Goal: Task Accomplishment & Management: Manage account settings

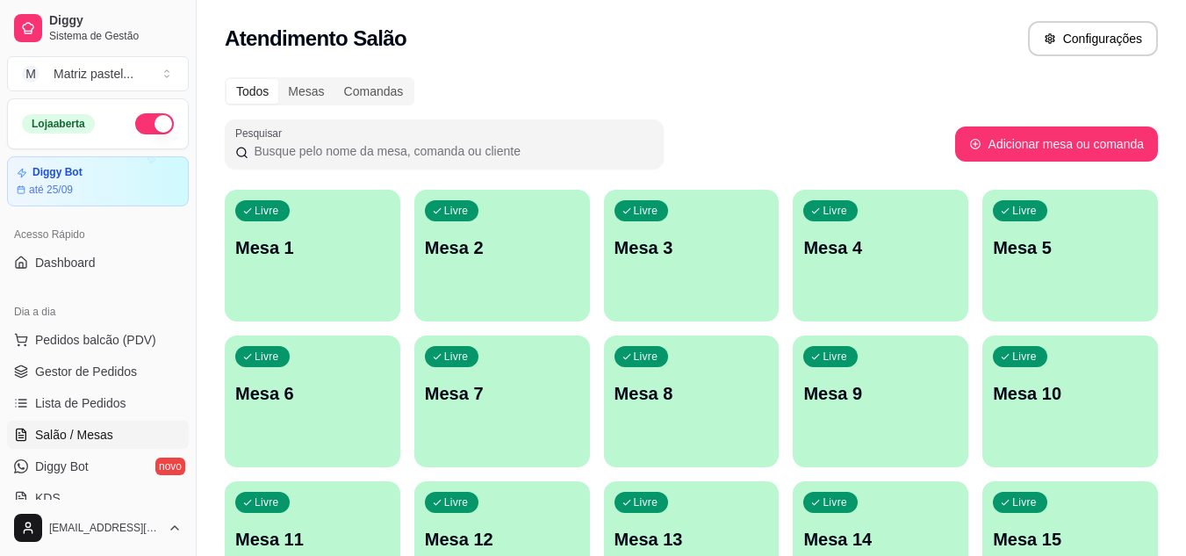
scroll to position [614, 0]
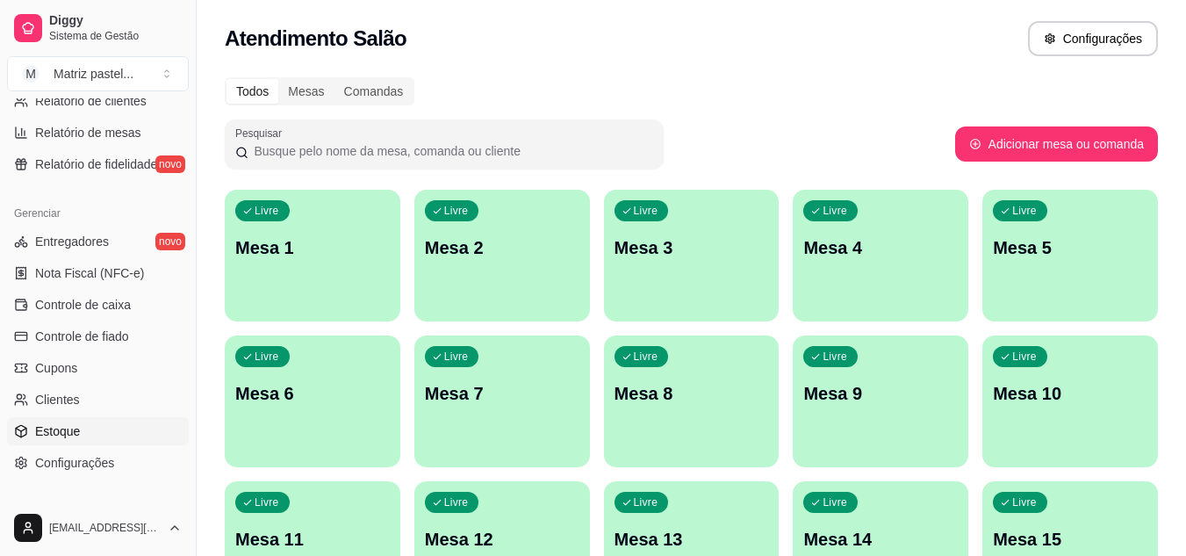
click at [80, 421] on link "Estoque" at bounding box center [98, 431] width 182 height 28
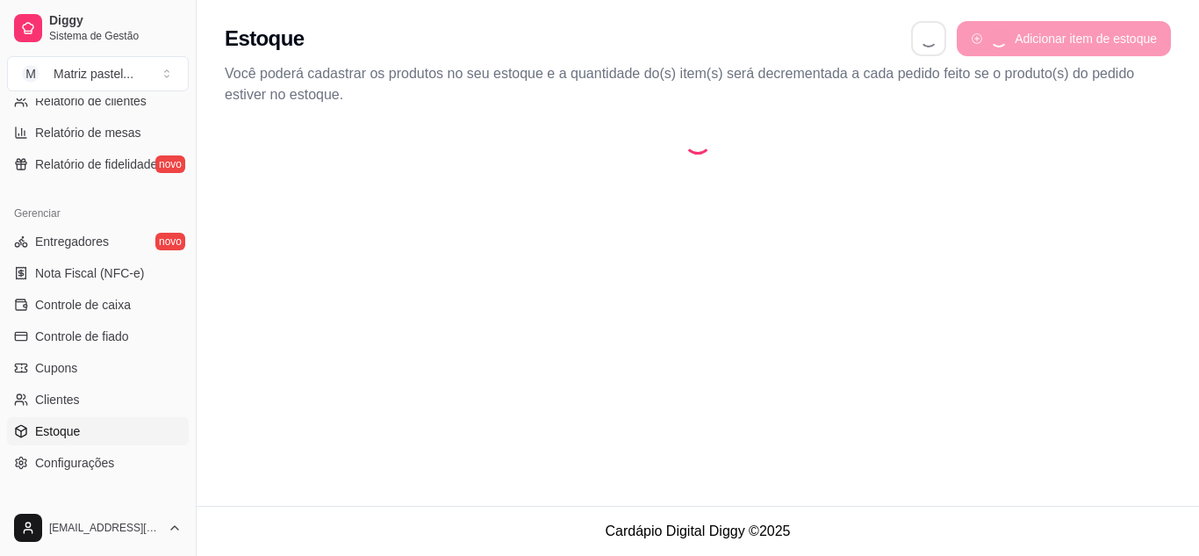
select select "QUANTITY_ORDER"
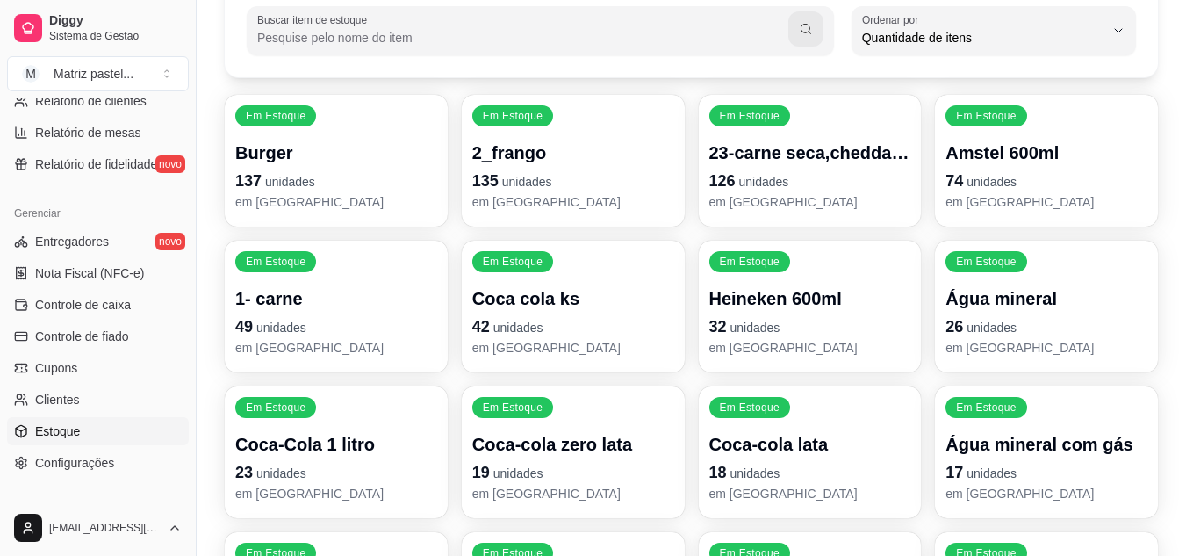
scroll to position [263, 0]
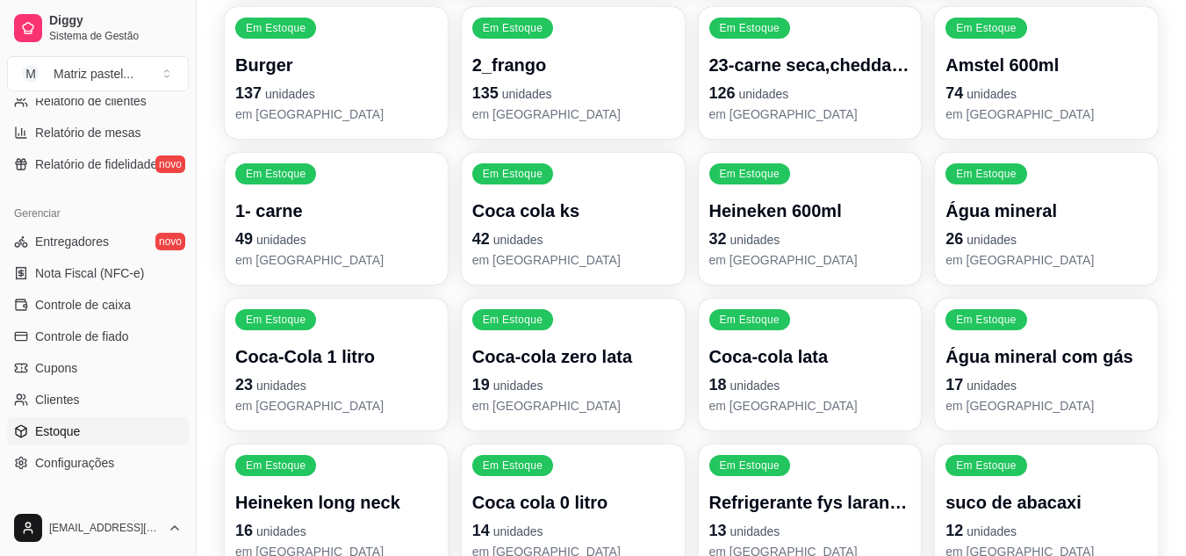
click at [600, 397] on p "em [GEOGRAPHIC_DATA]" at bounding box center [573, 406] width 202 height 18
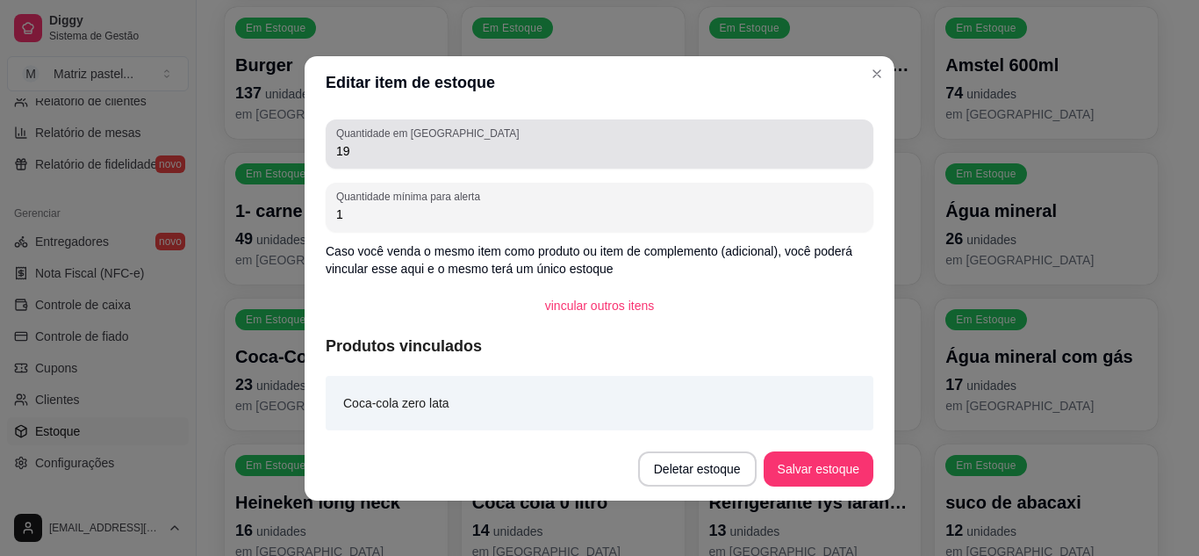
click at [478, 158] on input "19" at bounding box center [599, 151] width 527 height 18
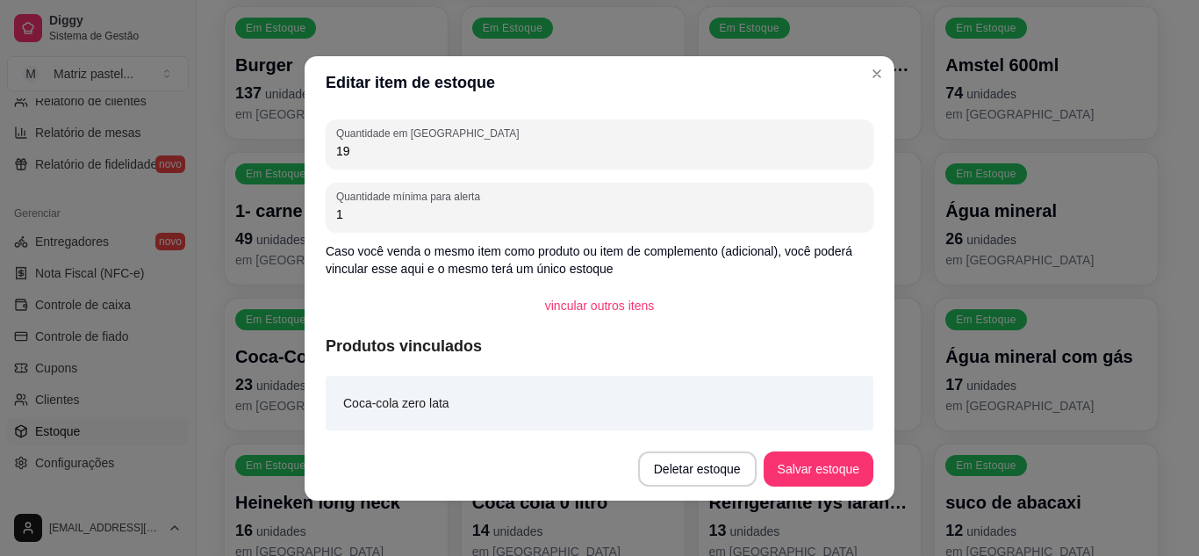
click at [478, 157] on input "19" at bounding box center [599, 151] width 527 height 18
type input "30"
click at [789, 458] on button "Salvar estoque" at bounding box center [819, 468] width 110 height 35
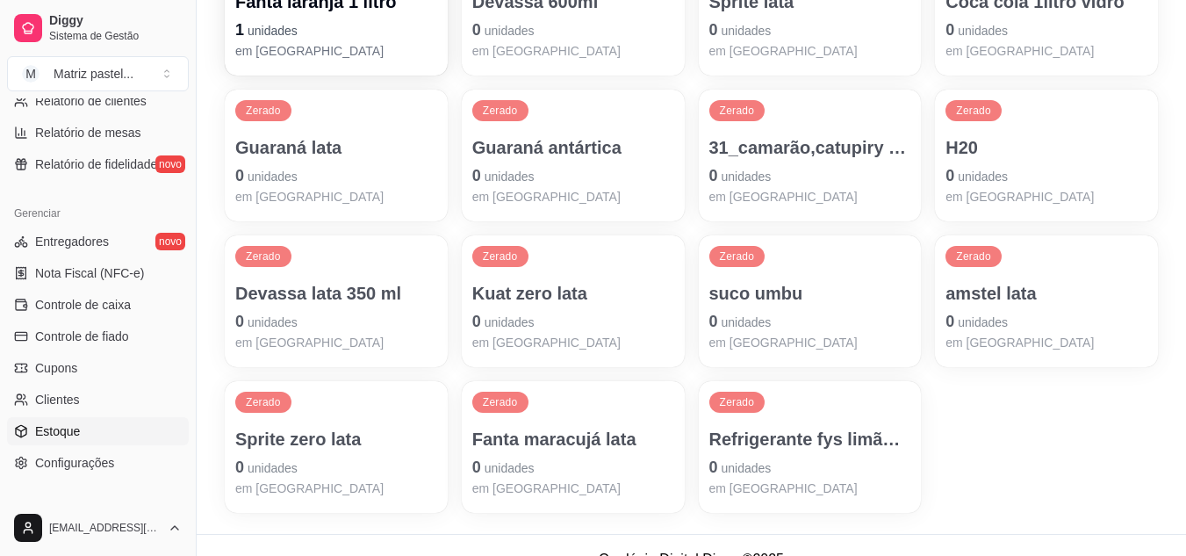
scroll to position [1520, 0]
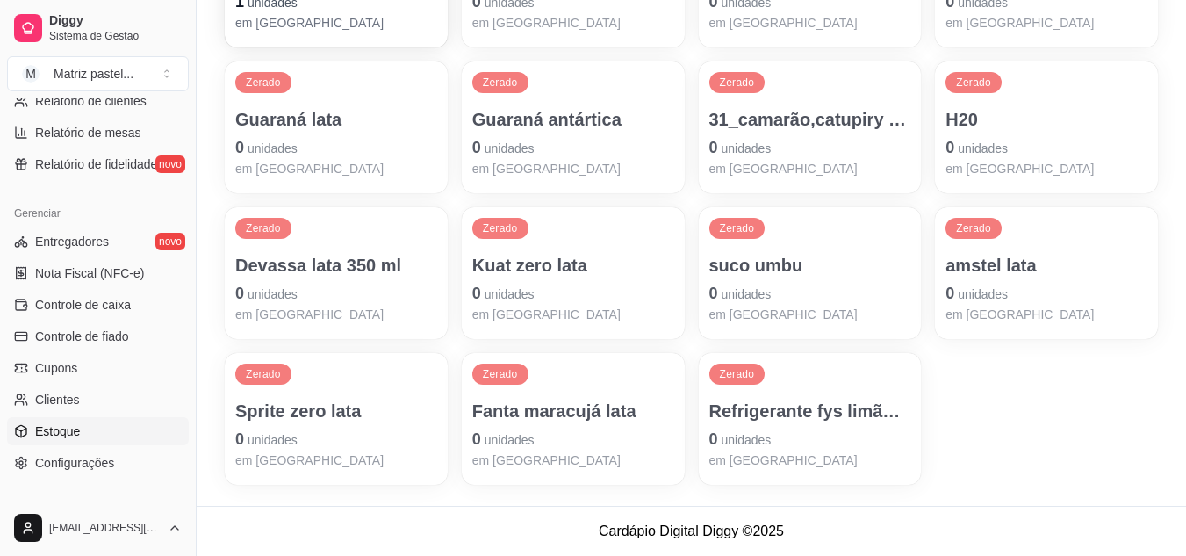
click at [326, 407] on p "Sprite zero lata" at bounding box center [336, 410] width 202 height 25
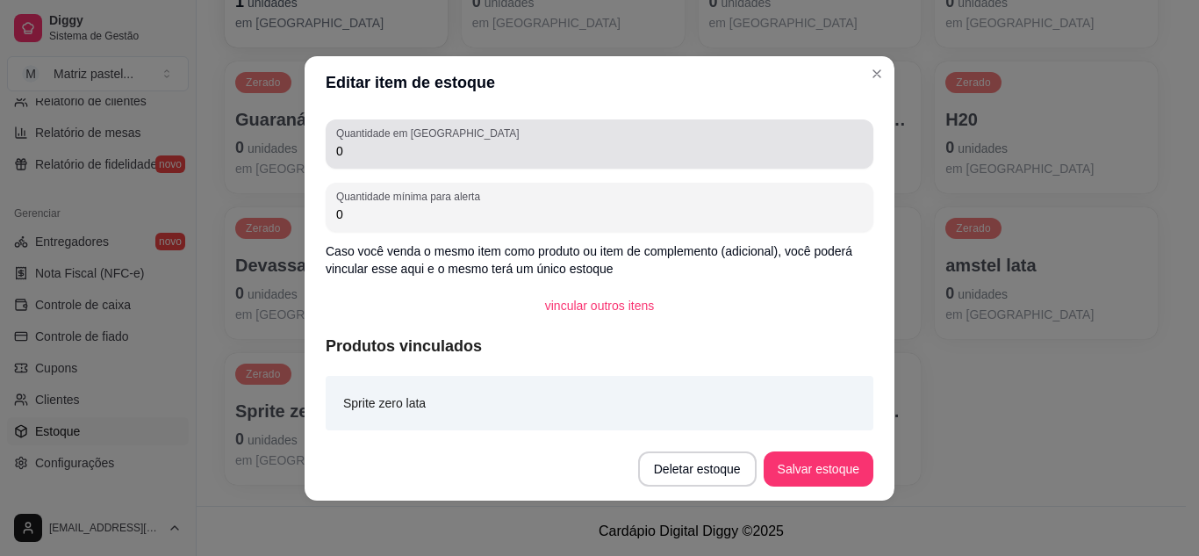
click at [384, 150] on input "0" at bounding box center [599, 151] width 527 height 18
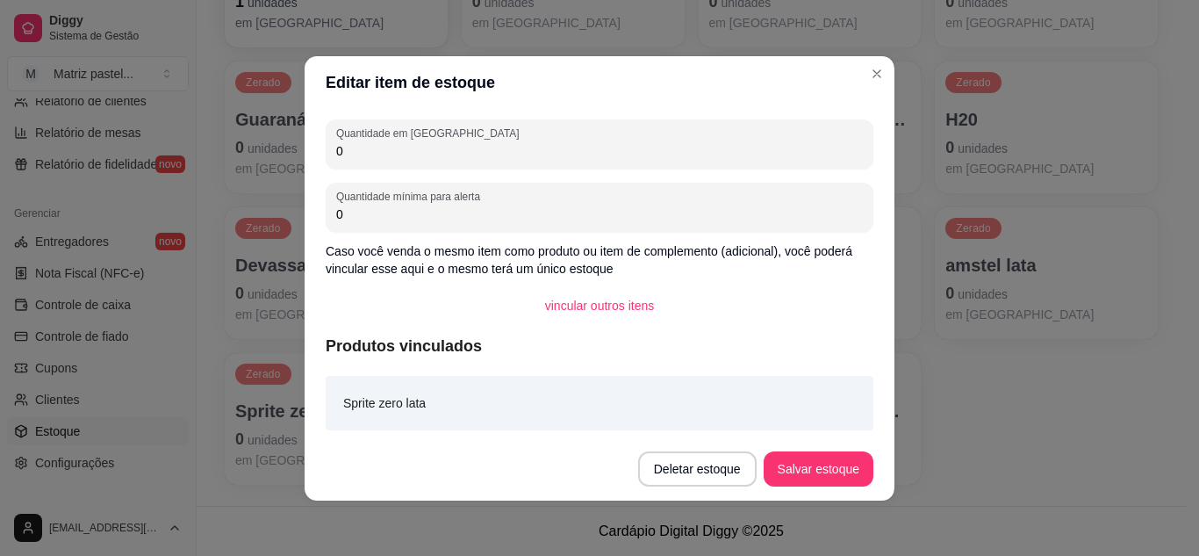
click at [384, 150] on input "0" at bounding box center [599, 151] width 527 height 18
type input "6"
click at [807, 461] on button "Salvar estoque" at bounding box center [819, 468] width 110 height 35
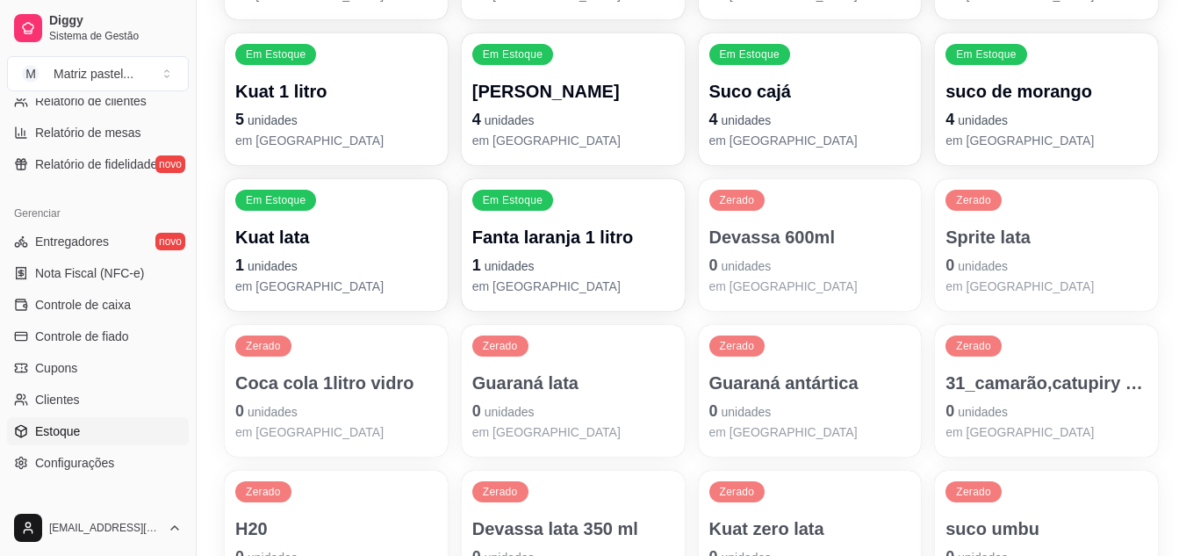
scroll to position [1169, 0]
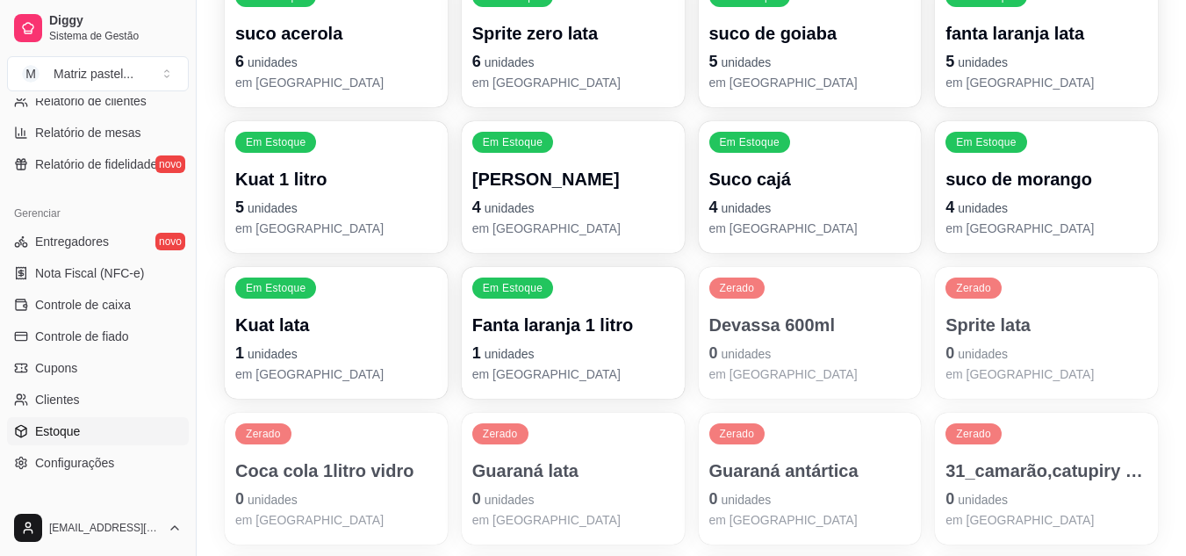
click at [1053, 68] on p "5 unidades" at bounding box center [1046, 61] width 202 height 25
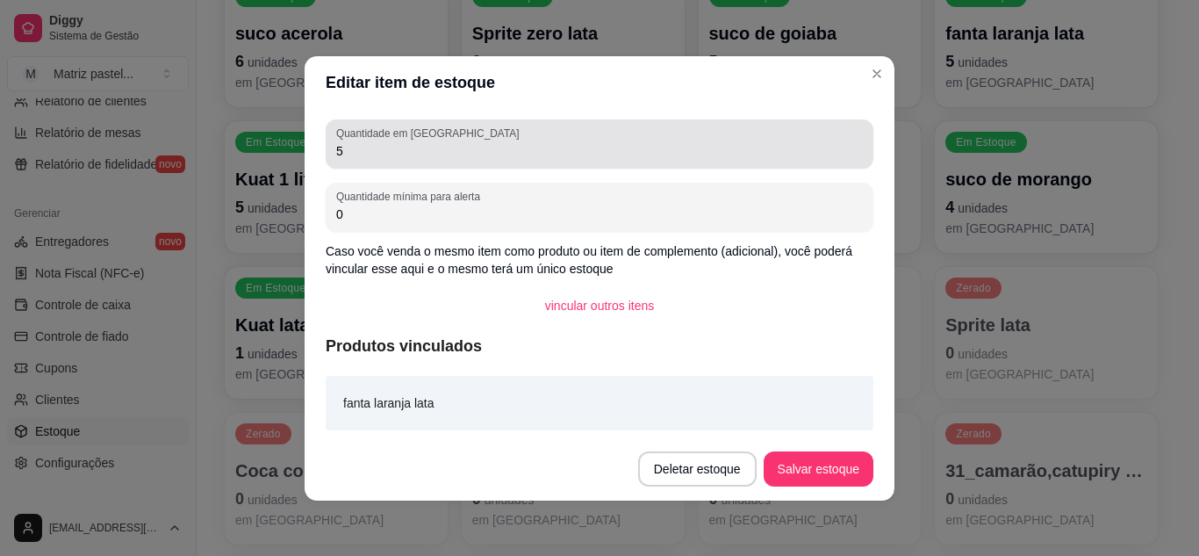
click at [461, 161] on div "Quantidade em estoque 5" at bounding box center [600, 143] width 548 height 49
click at [461, 161] on div "5" at bounding box center [599, 143] width 527 height 35
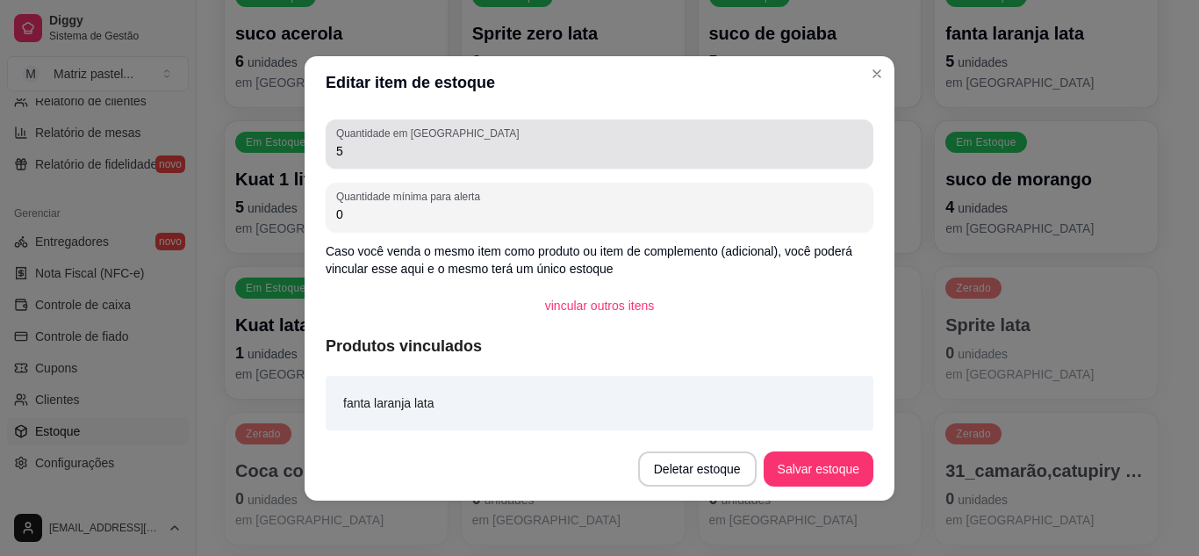
drag, startPoint x: 458, startPoint y: 160, endPoint x: 334, endPoint y: 146, distance: 125.4
click at [336, 146] on div "5" at bounding box center [599, 143] width 527 height 35
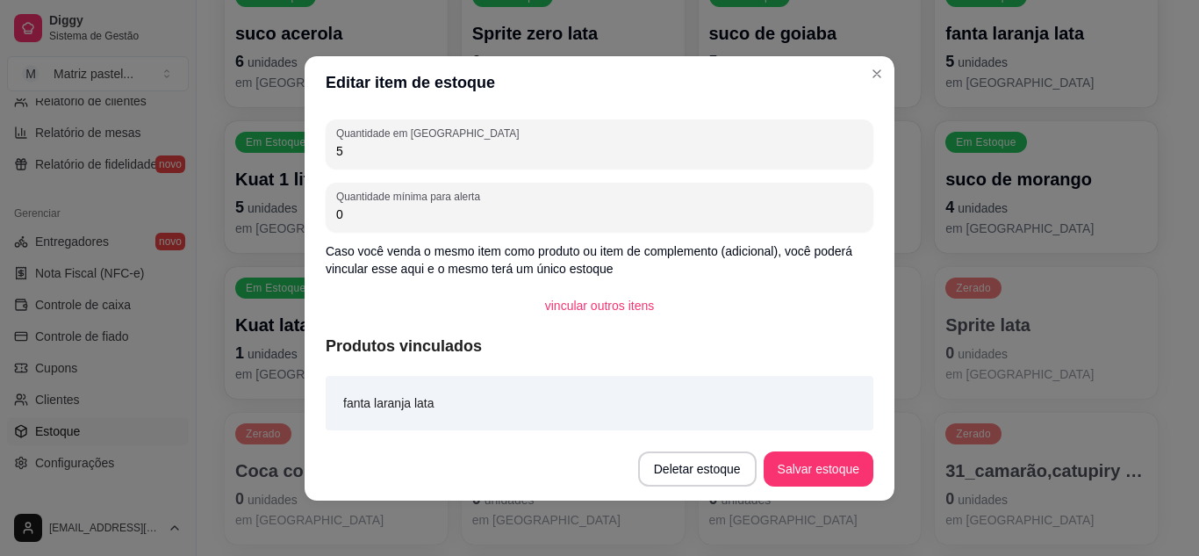
drag, startPoint x: 335, startPoint y: 147, endPoint x: 319, endPoint y: 154, distance: 18.1
click at [326, 154] on div "Quantidade em estoque 5" at bounding box center [600, 143] width 548 height 49
type input "11"
click at [834, 460] on button "Salvar estoque" at bounding box center [817, 468] width 107 height 34
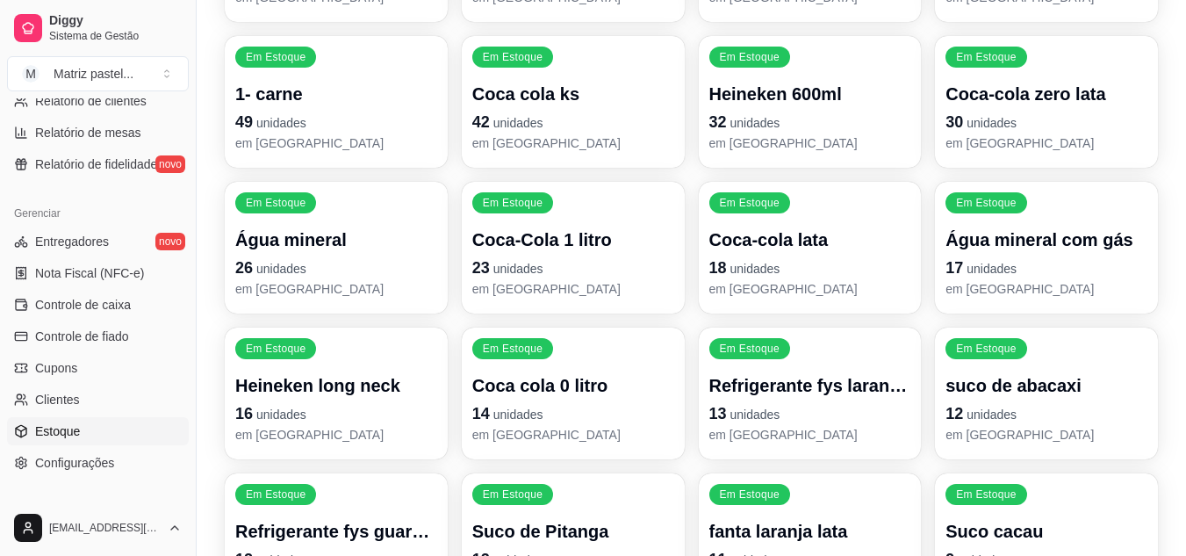
scroll to position [379, 0]
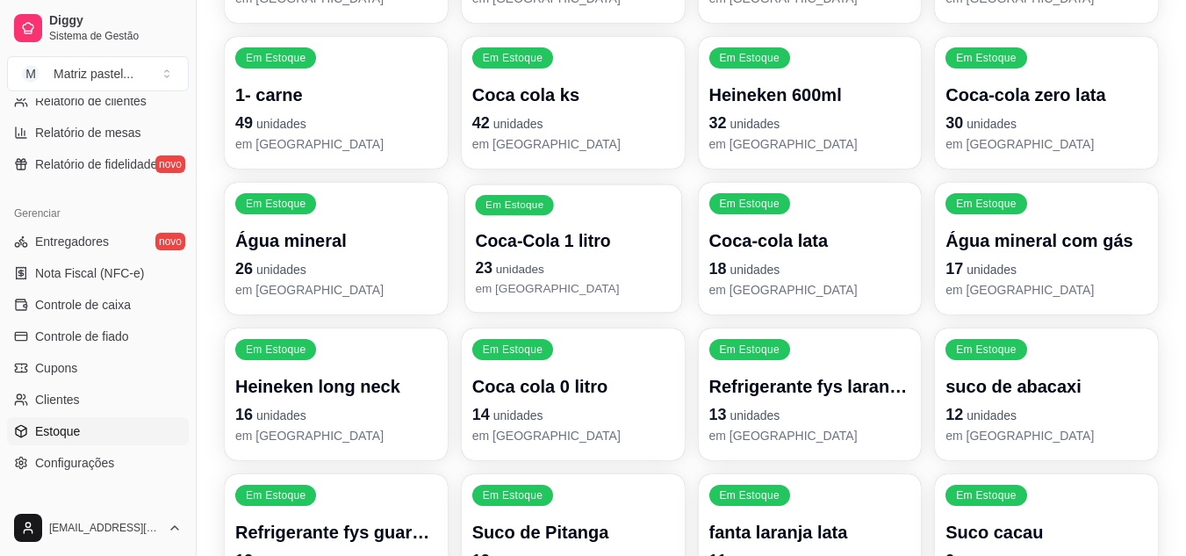
click at [560, 289] on p "em [GEOGRAPHIC_DATA]" at bounding box center [573, 288] width 196 height 17
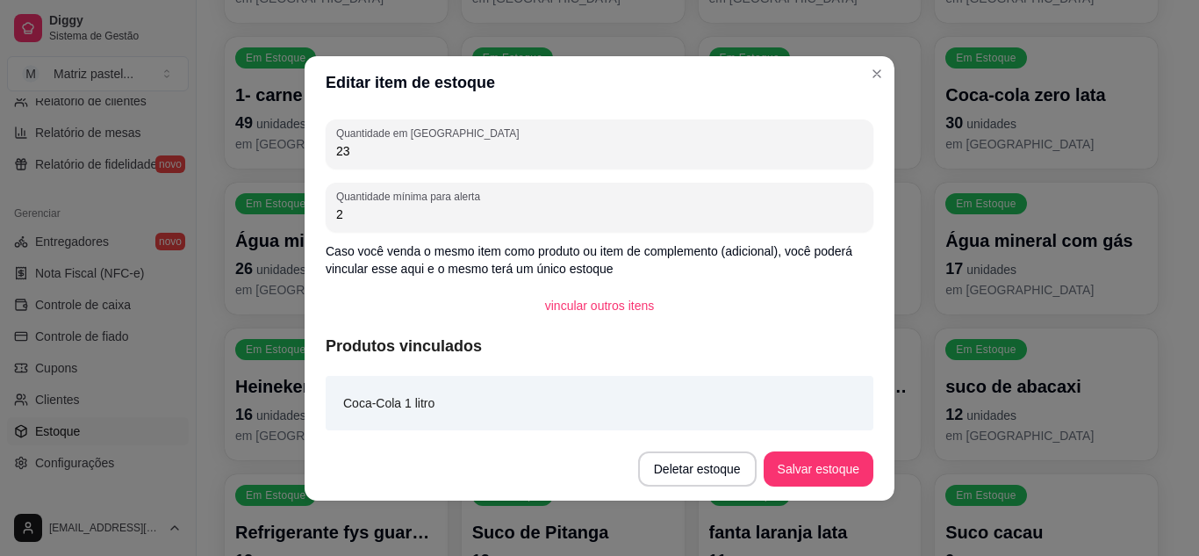
click at [485, 144] on input "23" at bounding box center [599, 151] width 527 height 18
type input "43"
click at [852, 472] on button "Salvar estoque" at bounding box center [817, 468] width 107 height 34
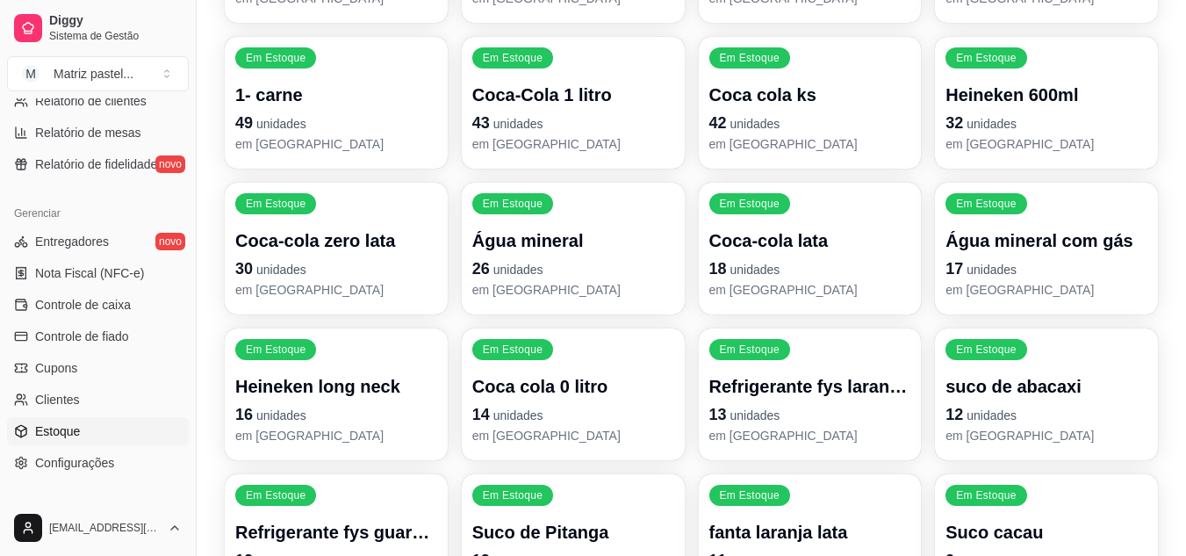
click at [540, 393] on p "Coca cola 0 litro" at bounding box center [573, 386] width 202 height 25
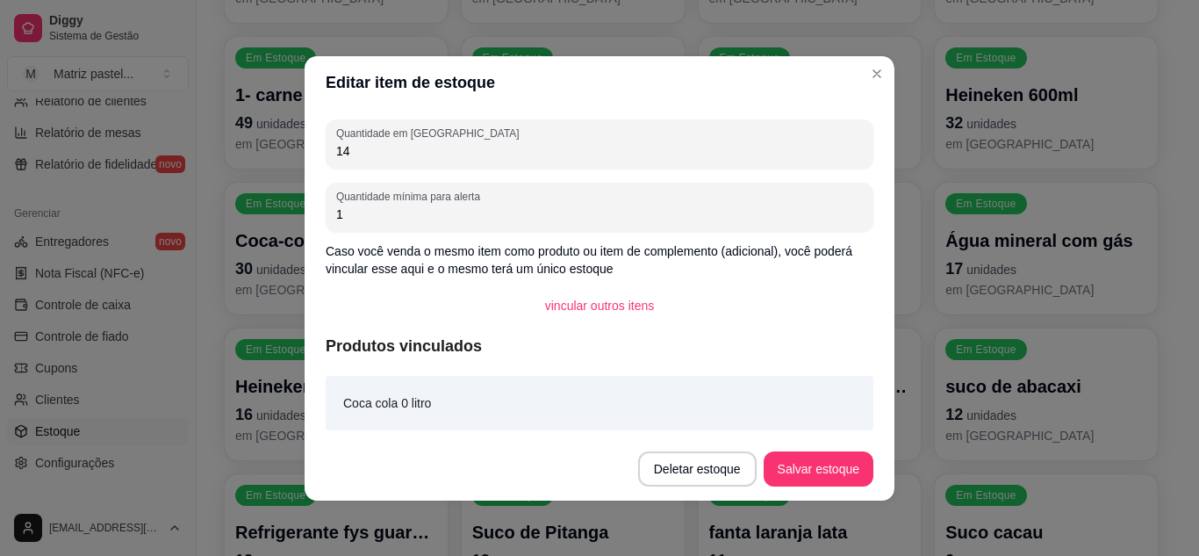
click at [434, 153] on input "14" at bounding box center [599, 151] width 527 height 18
type input "32"
click at [820, 469] on button "Salvar estoque" at bounding box center [819, 468] width 110 height 35
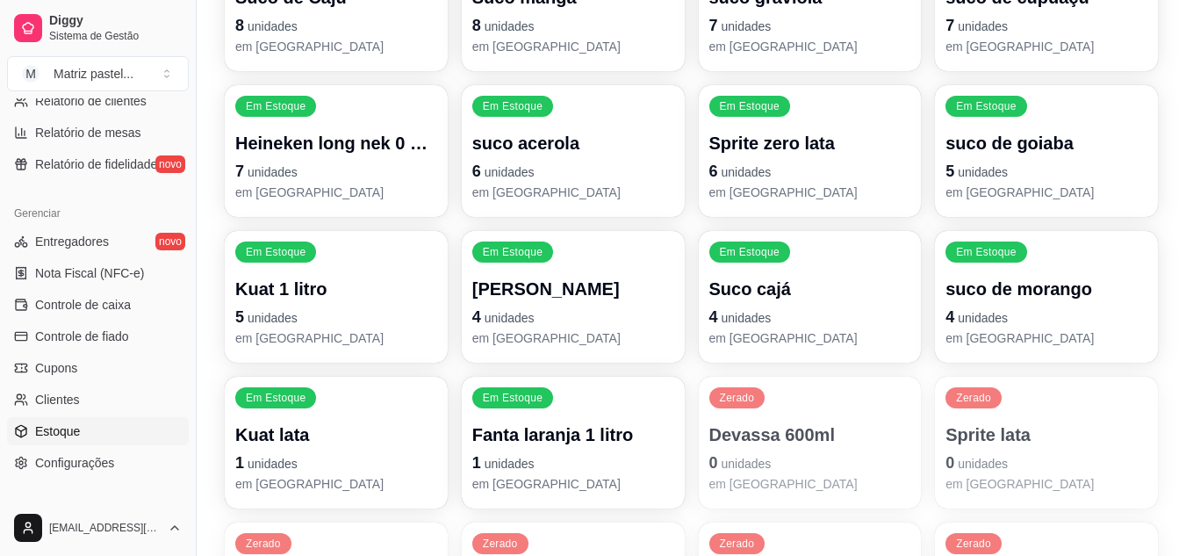
scroll to position [1081, 0]
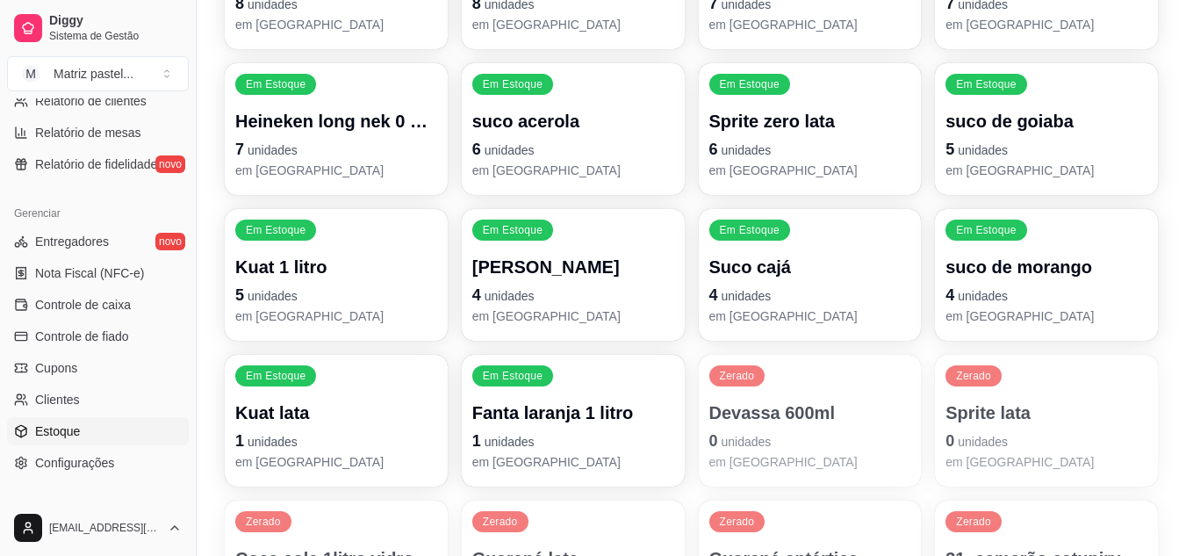
click at [352, 272] on p "Kuat 1 litro" at bounding box center [336, 267] width 202 height 25
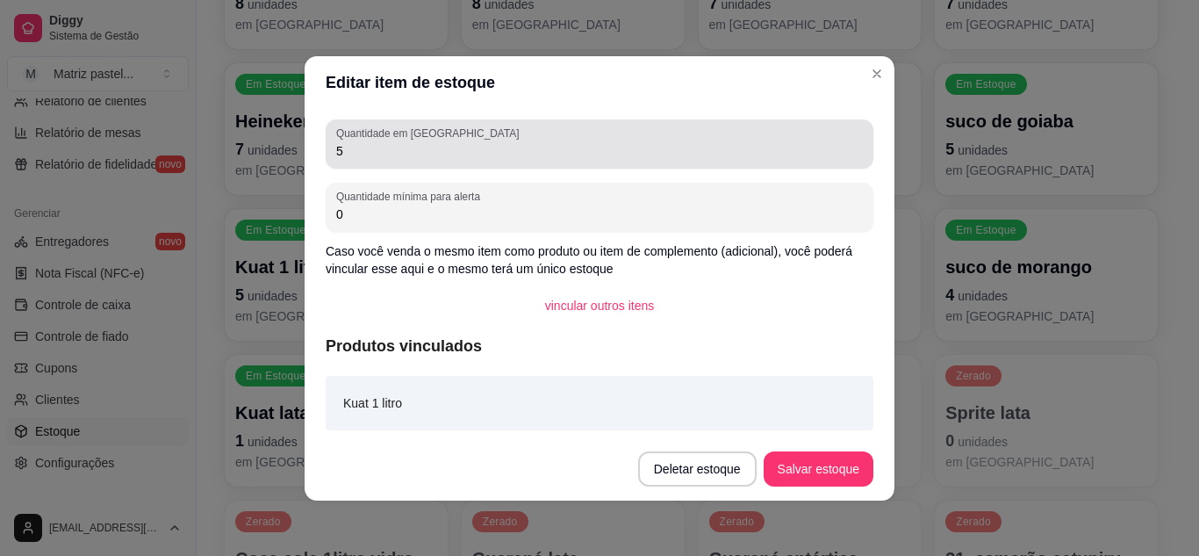
click at [380, 155] on input "5" at bounding box center [599, 151] width 527 height 18
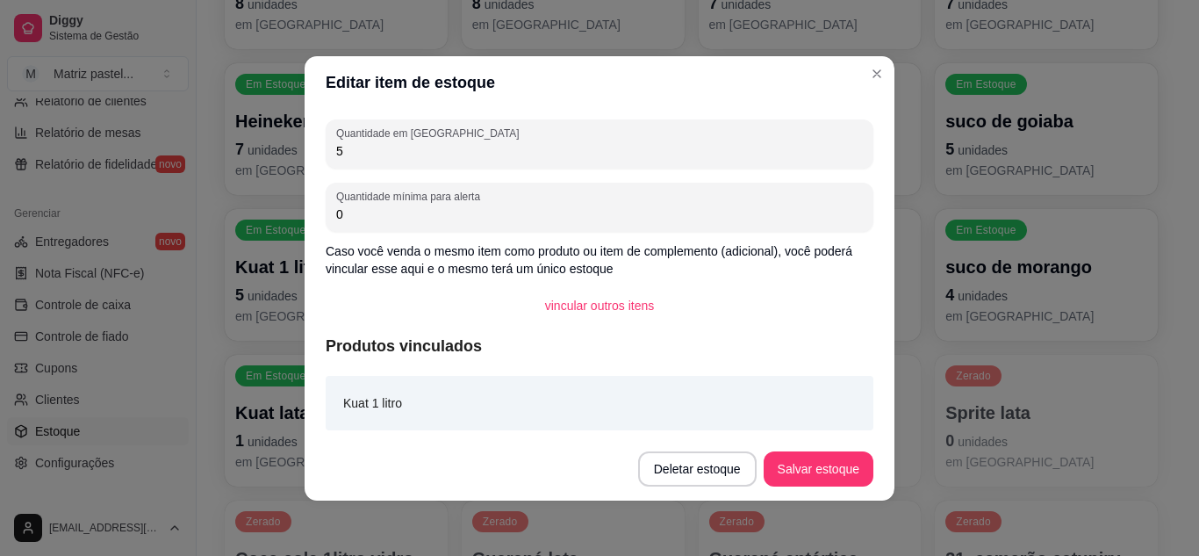
click at [380, 155] on input "5" at bounding box center [599, 151] width 527 height 18
type input "3"
click at [809, 470] on button "Salvar estoque" at bounding box center [817, 468] width 107 height 34
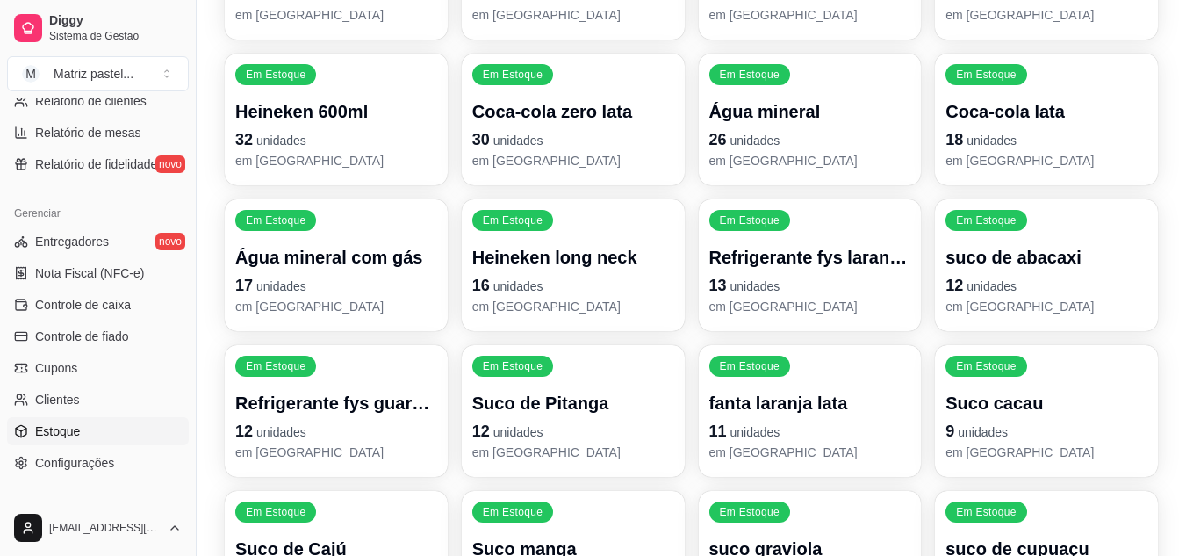
scroll to position [467, 0]
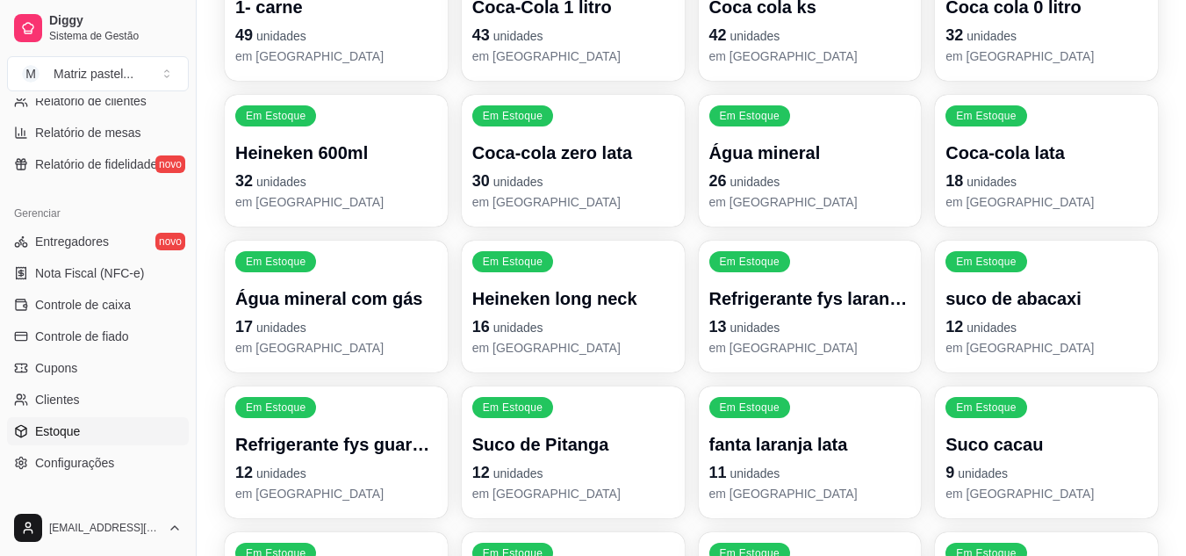
click at [972, 199] on p "em [GEOGRAPHIC_DATA]" at bounding box center [1046, 202] width 202 height 18
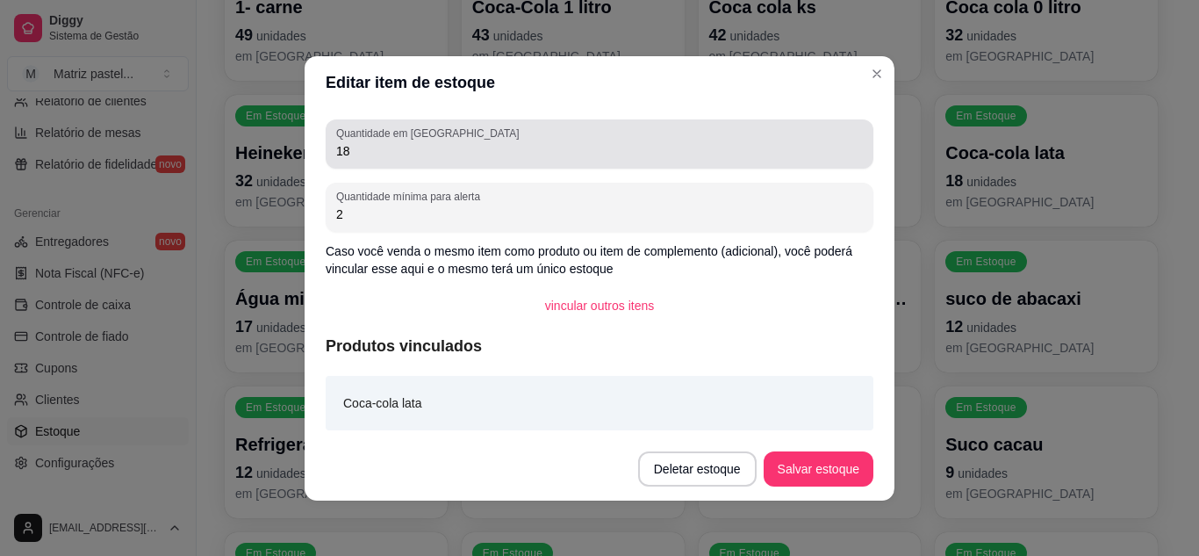
click at [534, 153] on input "18" at bounding box center [599, 151] width 527 height 18
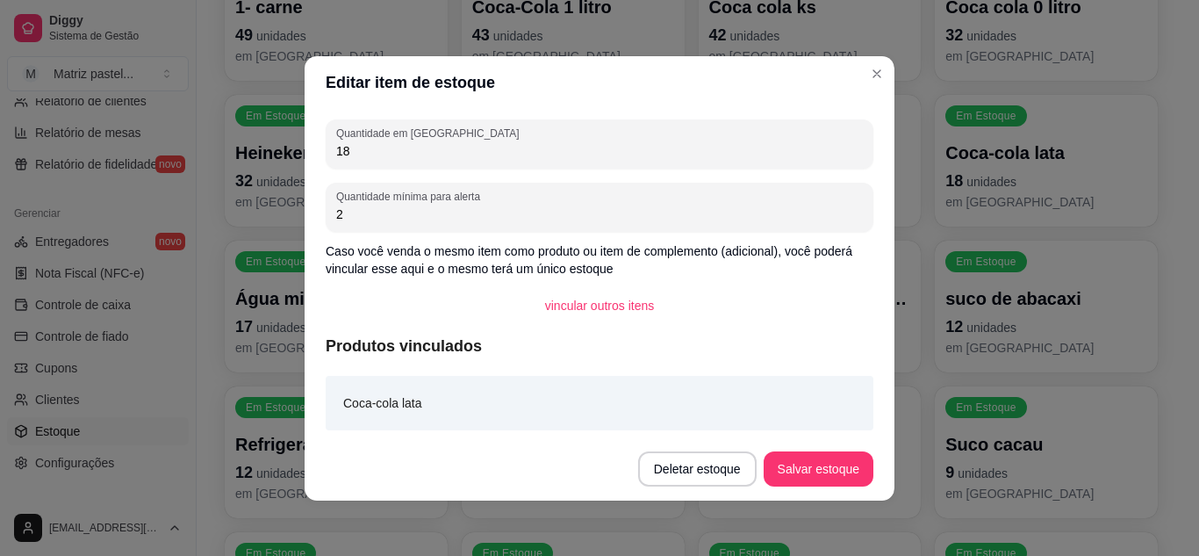
click at [534, 153] on input "18" at bounding box center [599, 151] width 527 height 18
type input "12"
click at [813, 461] on button "Salvar estoque" at bounding box center [817, 468] width 107 height 34
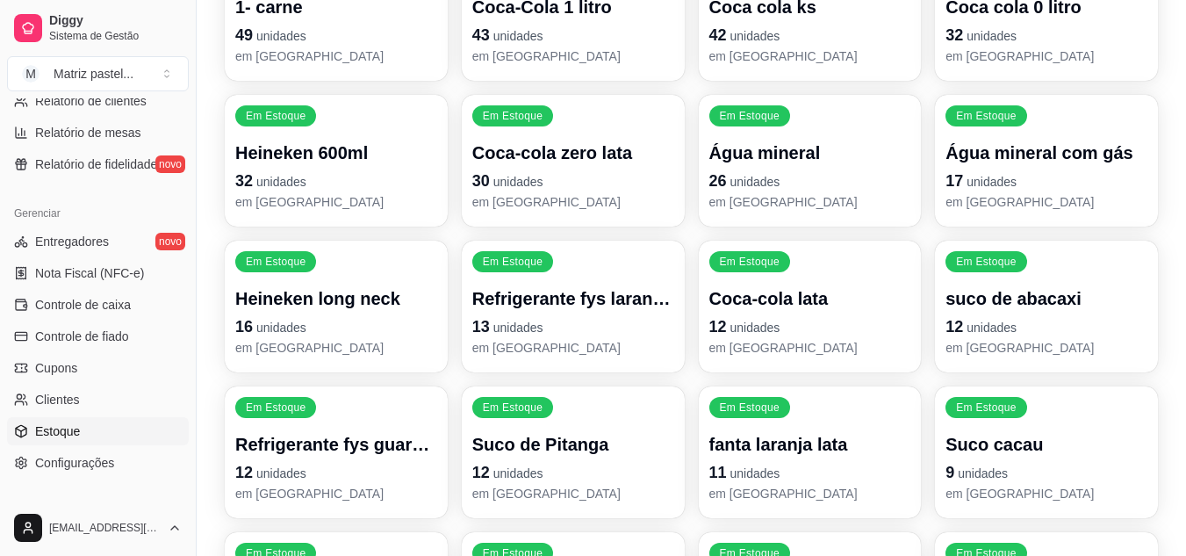
click at [991, 187] on span "unidades" at bounding box center [991, 182] width 50 height 14
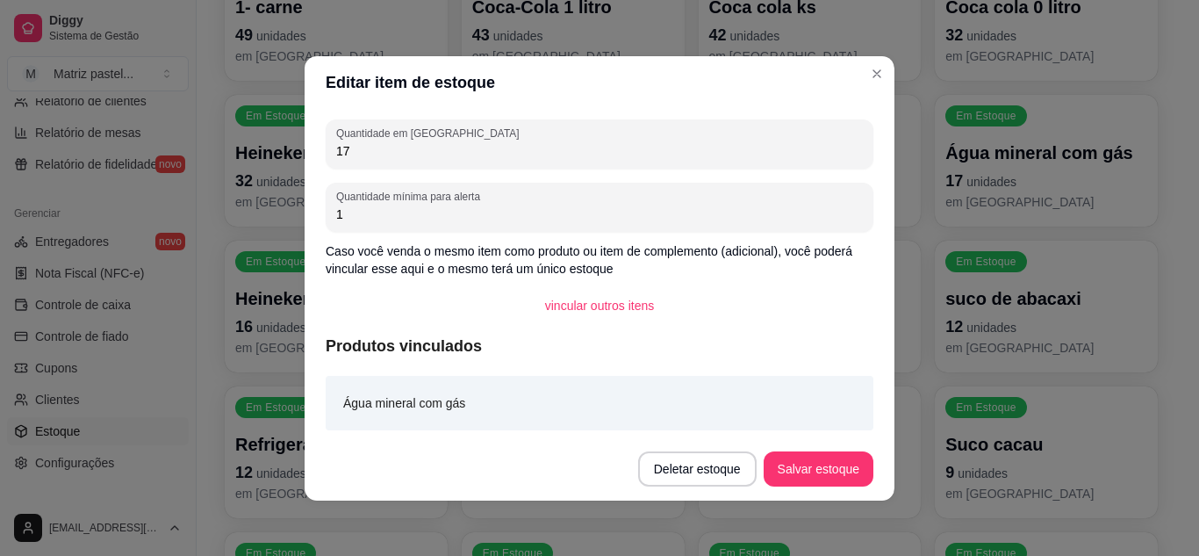
click at [404, 151] on input "17" at bounding box center [599, 151] width 527 height 18
type input "14"
click at [791, 470] on button "Salvar estoque" at bounding box center [817, 468] width 107 height 34
